Goal: Task Accomplishment & Management: Manage account settings

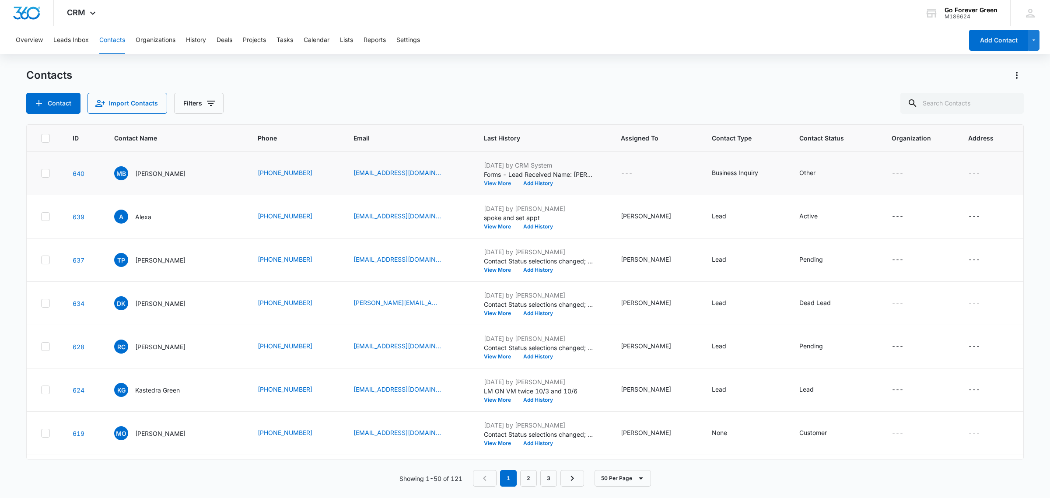
click at [501, 183] on button "View More" at bounding box center [500, 183] width 33 height 5
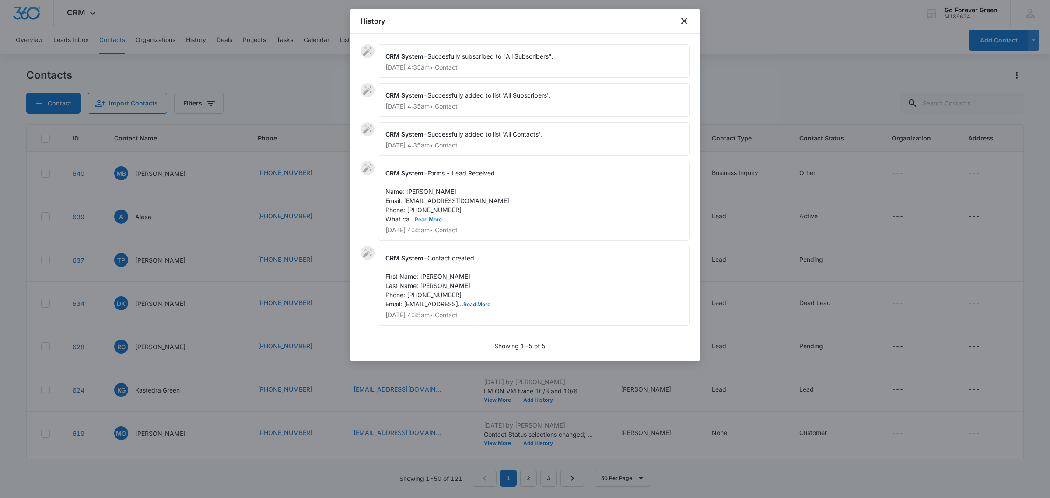
click at [426, 219] on button "Read More" at bounding box center [428, 219] width 27 height 5
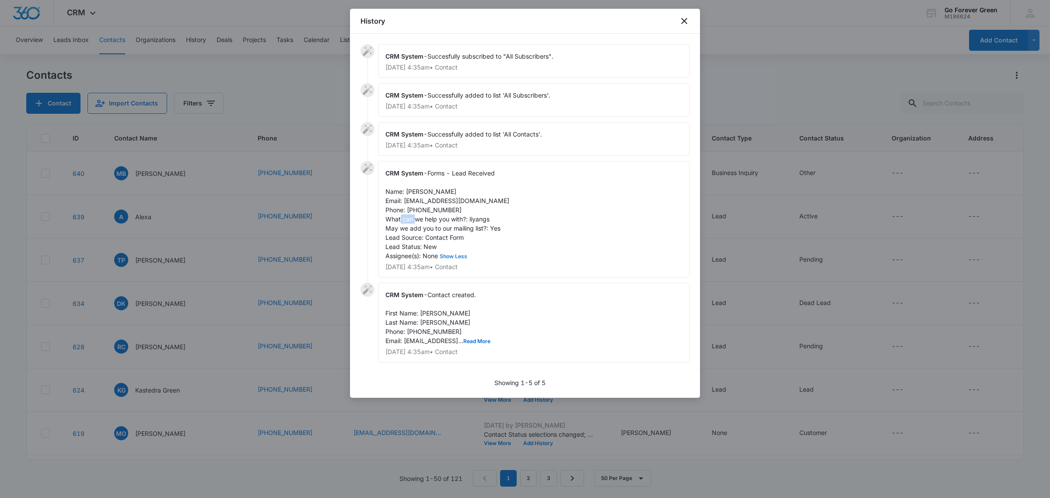
click at [426, 219] on span "Forms - Lead Received Name: [PERSON_NAME] Email: [EMAIL_ADDRESS][DOMAIN_NAME] P…" at bounding box center [448, 214] width 124 height 90
click at [504, 207] on div "CRM System - Forms - Lead Received Name: [PERSON_NAME] Email: [EMAIL_ADDRESS][D…" at bounding box center [534, 219] width 312 height 116
drag, startPoint x: 489, startPoint y: 201, endPoint x: 405, endPoint y: 200, distance: 84.0
click at [405, 200] on div "CRM System - Forms - Lead Received Name: [PERSON_NAME] Email: [EMAIL_ADDRESS][D…" at bounding box center [534, 219] width 312 height 116
copy span "[EMAIL_ADDRESS][DOMAIN_NAME]"
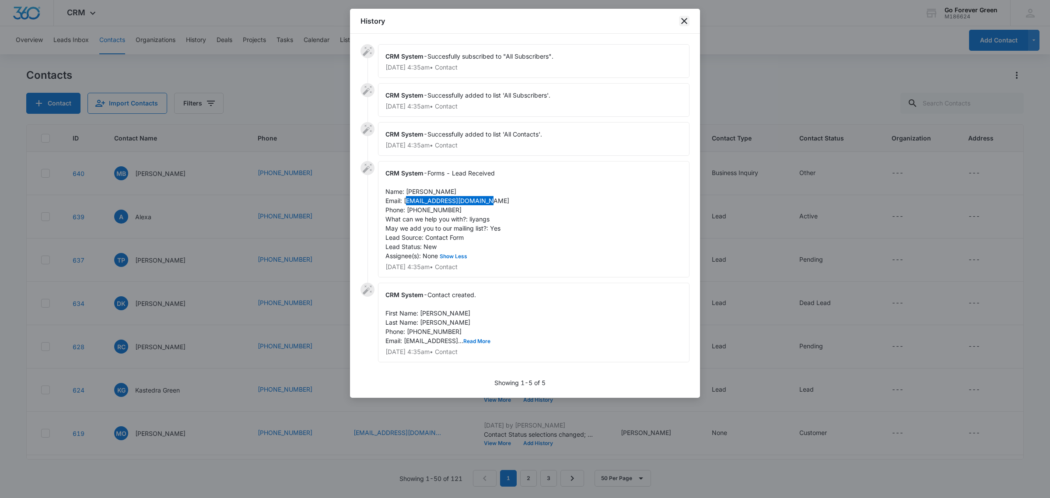
click at [683, 22] on icon "close" at bounding box center [684, 21] width 6 height 6
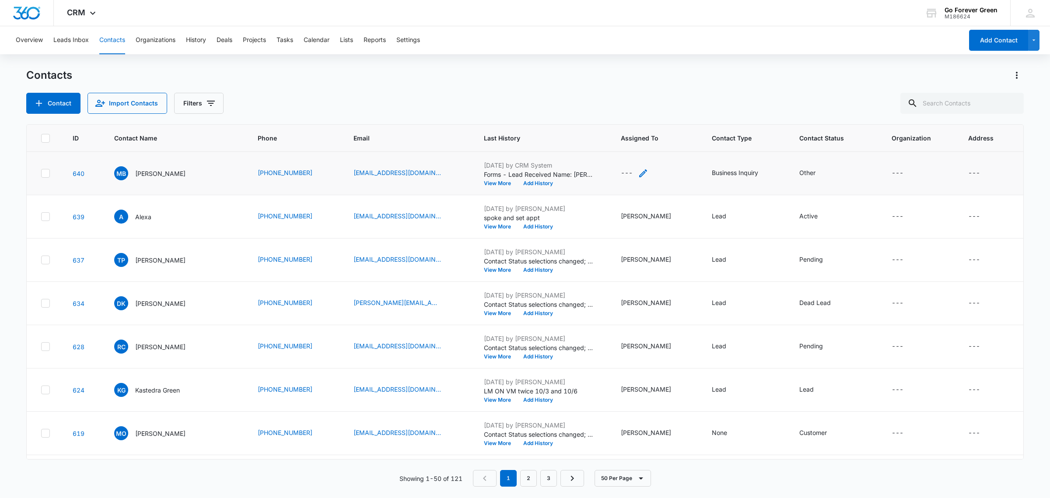
click at [645, 174] on icon "Assigned To - - Select to Edit Field" at bounding box center [643, 173] width 8 height 8
click at [650, 112] on div at bounding box center [637, 109] width 91 height 21
click at [624, 259] on p "[PERSON_NAME]" at bounding box center [636, 263] width 50 height 9
click at [542, 184] on button "Add History" at bounding box center [538, 183] width 42 height 5
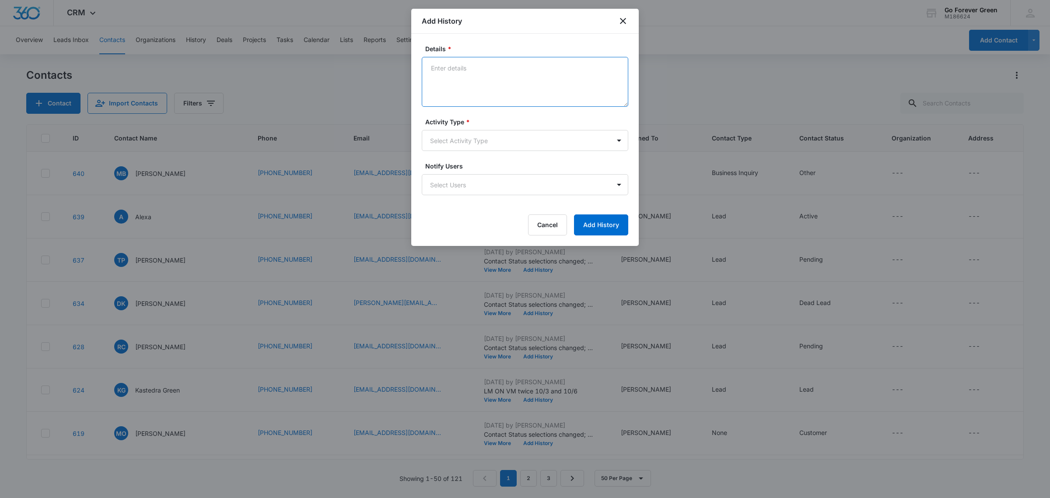
click at [462, 83] on textarea "Details *" at bounding box center [525, 82] width 207 height 50
type textarea "phone number not working, sent email"
click at [433, 135] on body "CRM Apps Reputation Forms CRM Email Social Payments POS Ads Intelligence Brand …" at bounding box center [525, 249] width 1050 height 498
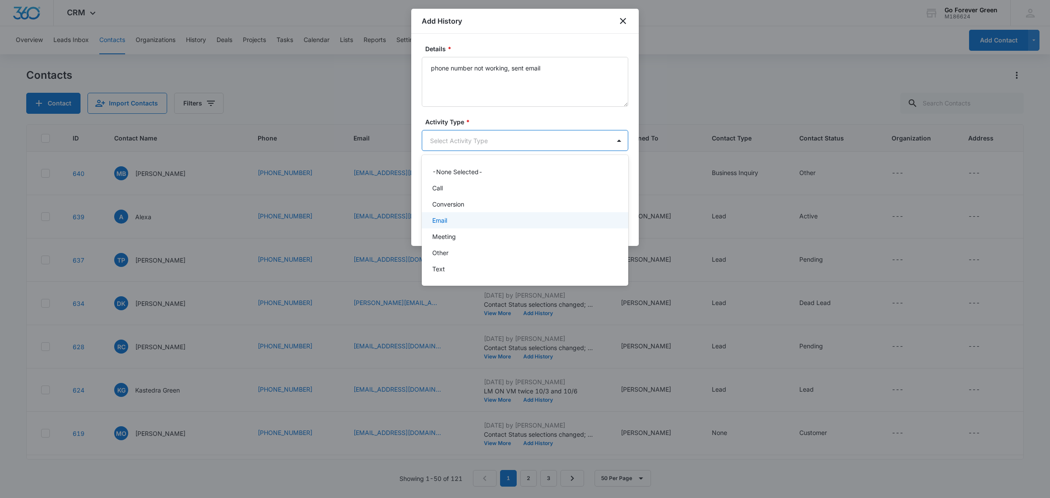
click at [440, 222] on p "Email" at bounding box center [439, 220] width 15 height 9
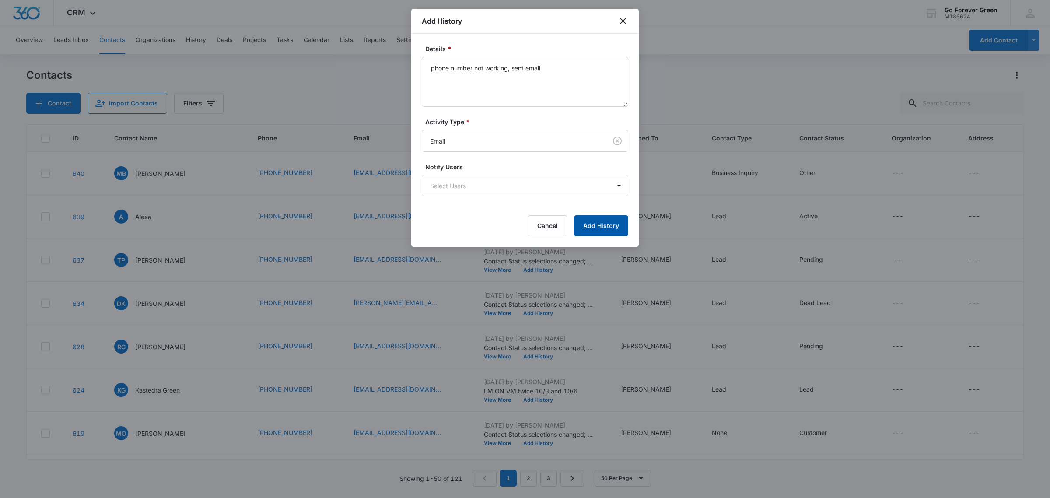
click at [609, 231] on button "Add History" at bounding box center [601, 225] width 54 height 21
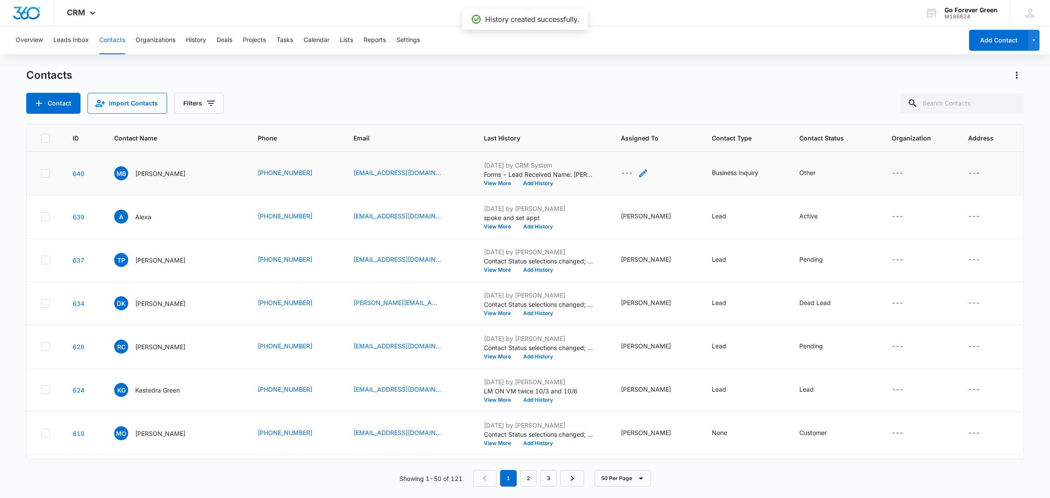
click at [643, 172] on icon "Assigned To - - Select to Edit Field" at bounding box center [643, 173] width 11 height 11
click at [646, 177] on icon "Assigned To - - Select to Edit Field" at bounding box center [643, 173] width 11 height 11
click at [666, 146] on button "Save" at bounding box center [679, 144] width 26 height 17
click at [822, 174] on icon "Contact Status - Other - Select to Edit Field" at bounding box center [826, 173] width 8 height 8
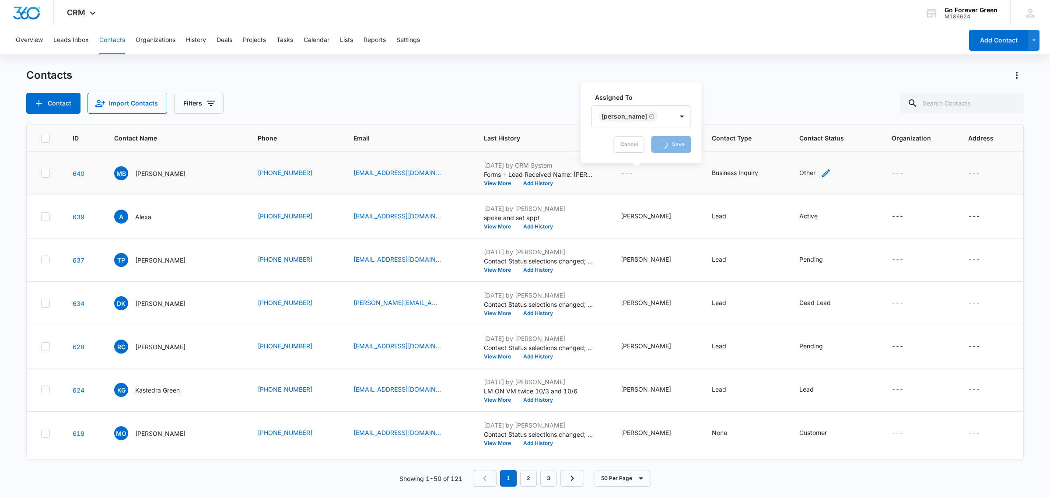
click at [822, 174] on icon "Contact Status - Other - Select to Edit Field" at bounding box center [826, 173] width 8 height 8
click at [800, 79] on div "Contacts" at bounding box center [525, 75] width 998 height 14
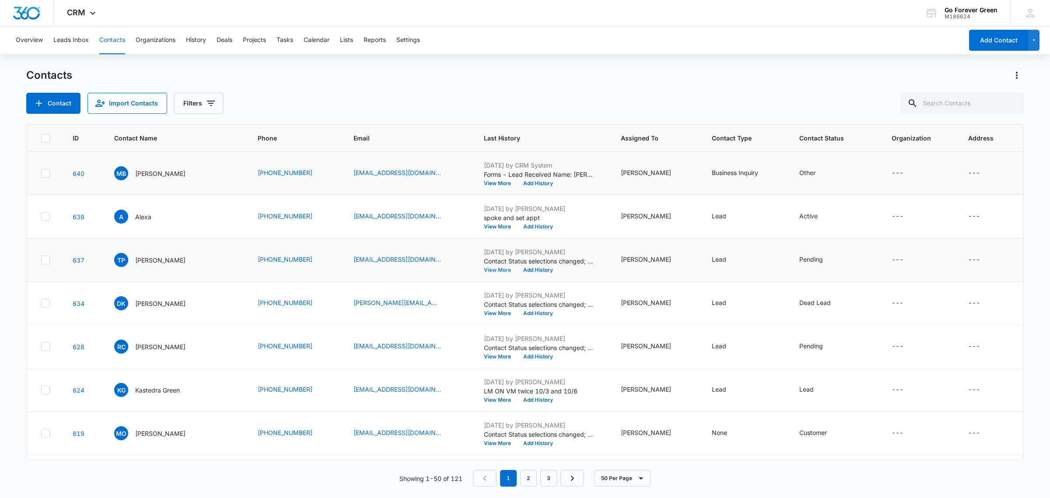
click at [504, 272] on button "View More" at bounding box center [500, 269] width 33 height 5
click at [504, 272] on body "CRM Apps Reputation Forms CRM Email Social Payments POS Ads Intelligence Brand …" at bounding box center [525, 249] width 1050 height 498
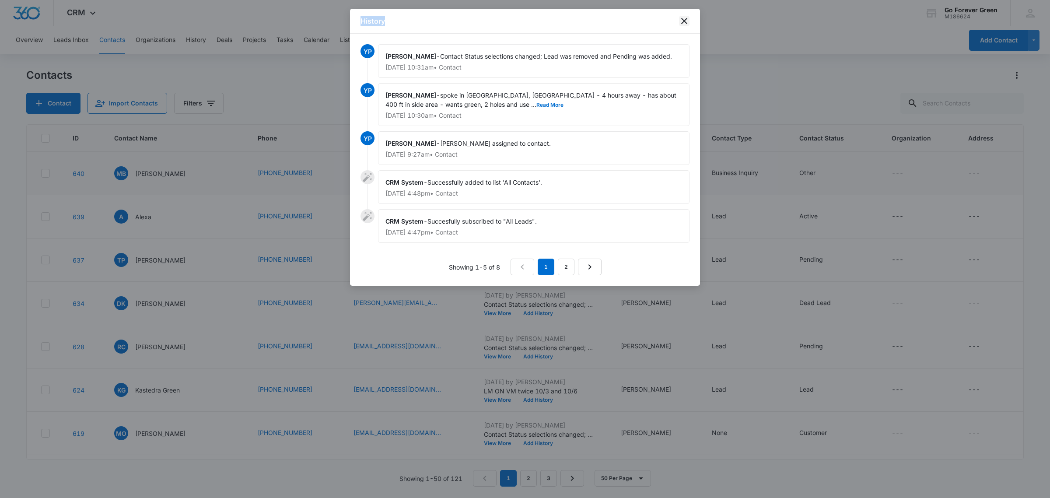
click at [685, 20] on icon "close" at bounding box center [684, 21] width 6 height 6
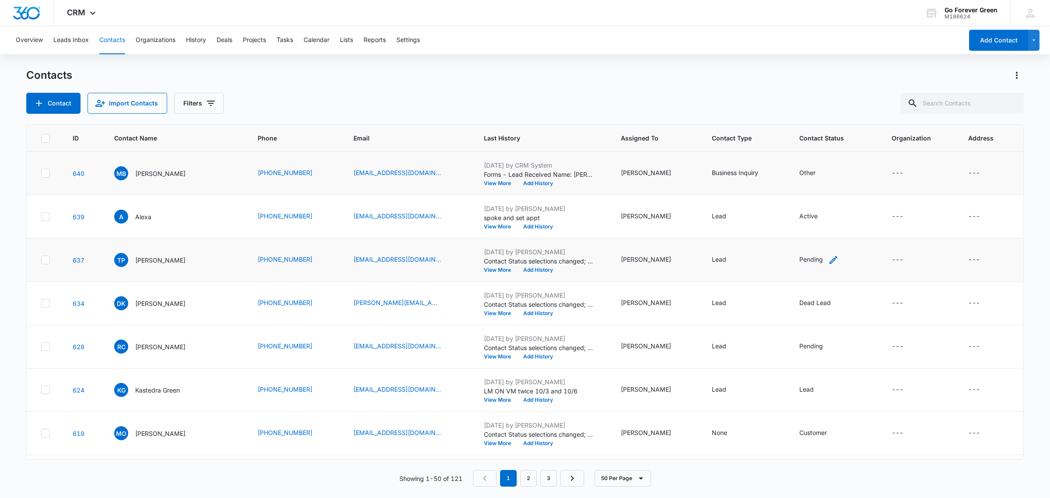
click at [830, 261] on icon "Contact Status - Pending - Select to Edit Field" at bounding box center [834, 260] width 8 height 8
click at [509, 269] on button "View More" at bounding box center [500, 269] width 33 height 5
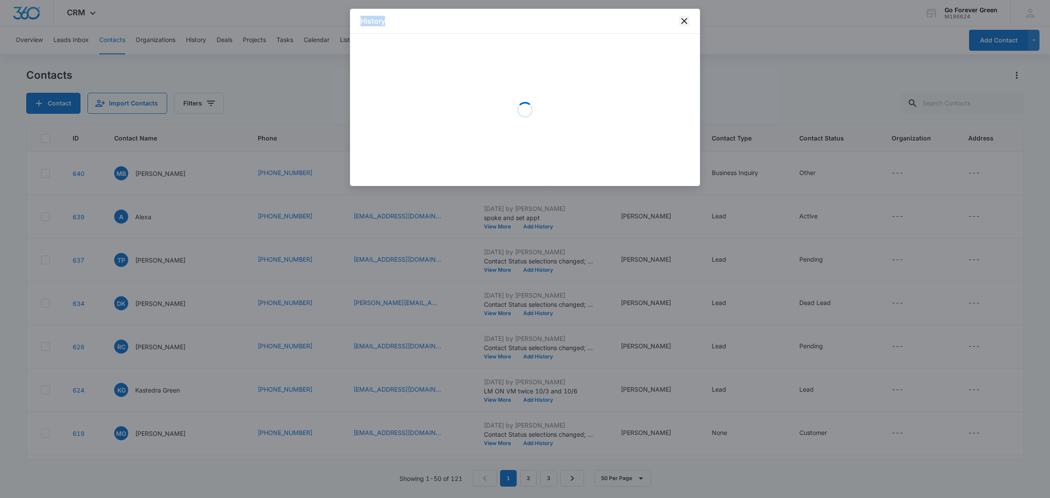
click at [685, 19] on icon "close" at bounding box center [684, 21] width 11 height 11
